Goal: Transaction & Acquisition: Purchase product/service

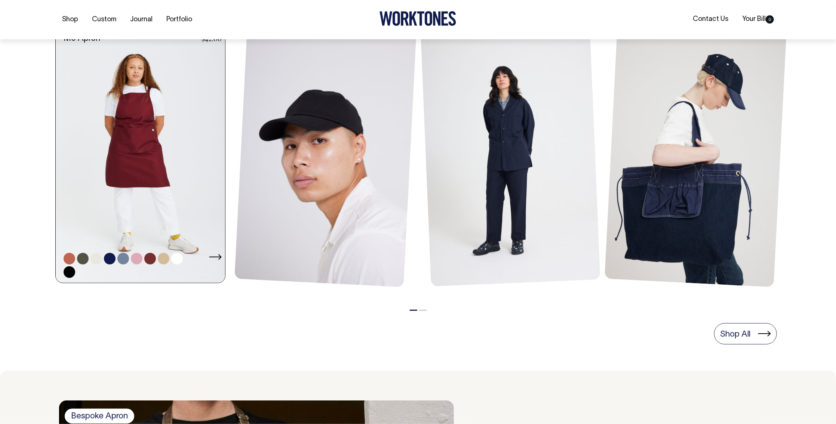
scroll to position [350, 0]
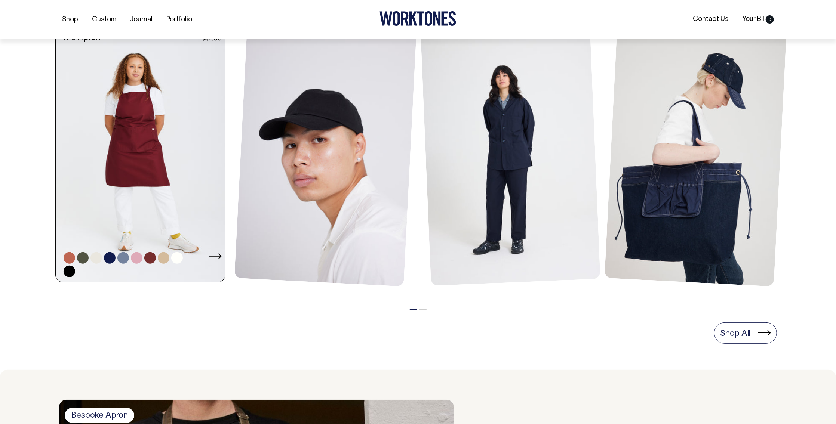
click at [142, 164] on link at bounding box center [143, 155] width 174 height 254
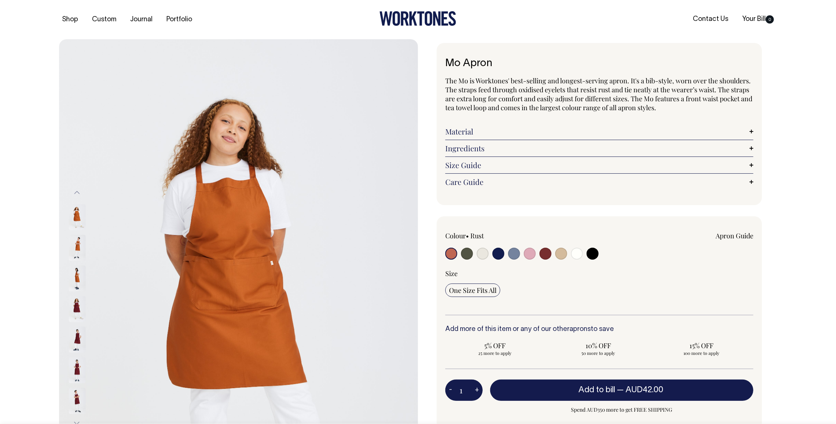
click at [80, 306] on img at bounding box center [77, 309] width 17 height 26
click at [80, 339] on img at bounding box center [77, 340] width 17 height 26
click at [80, 303] on img at bounding box center [77, 309] width 17 height 26
click at [80, 338] on img at bounding box center [77, 340] width 17 height 26
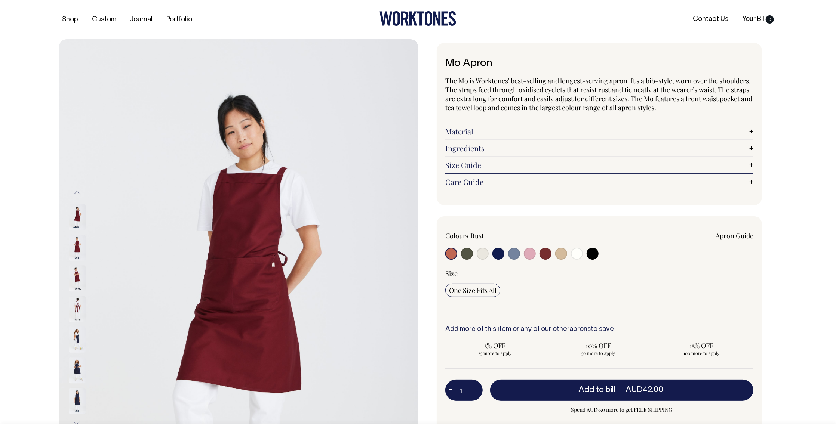
click at [78, 335] on img at bounding box center [77, 340] width 17 height 26
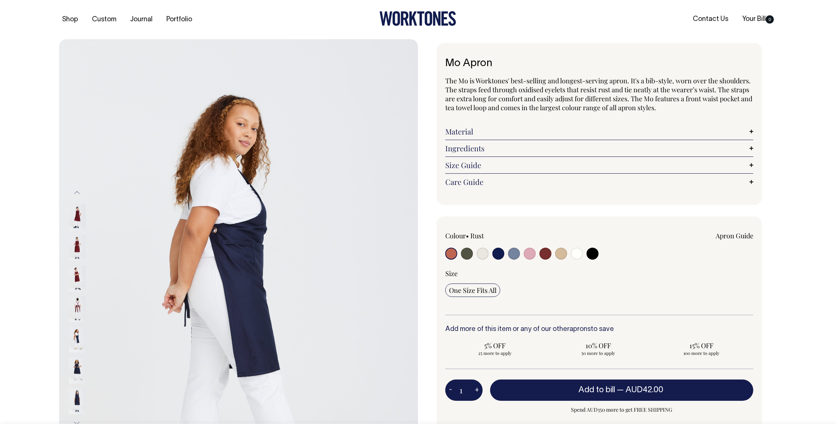
click at [77, 303] on img at bounding box center [77, 309] width 17 height 26
click at [81, 370] on img at bounding box center [77, 371] width 17 height 26
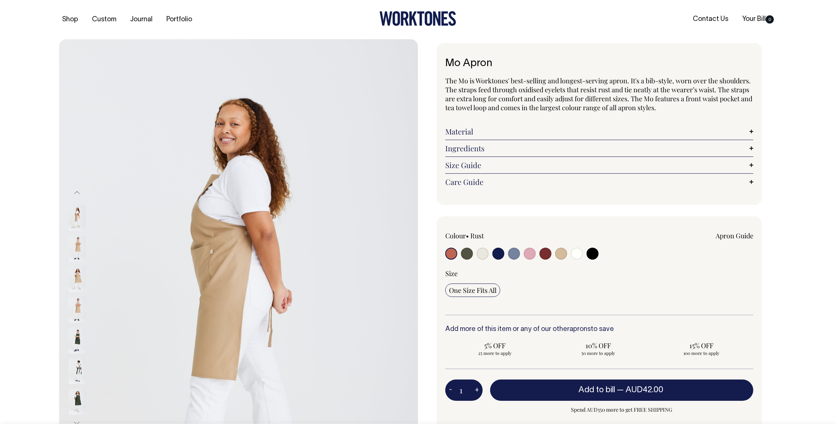
click at [79, 325] on div at bounding box center [86, 310] width 37 height 31
